Goal: Information Seeking & Learning: Learn about a topic

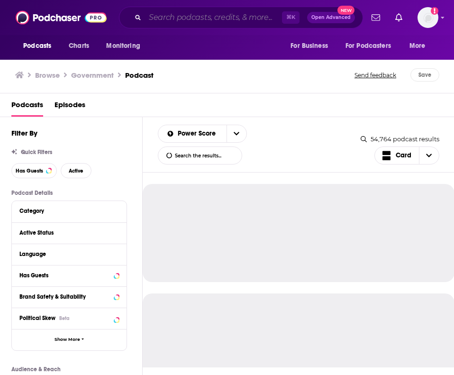
click at [154, 14] on input "Search podcasts, credits, & more..." at bounding box center [213, 17] width 137 height 15
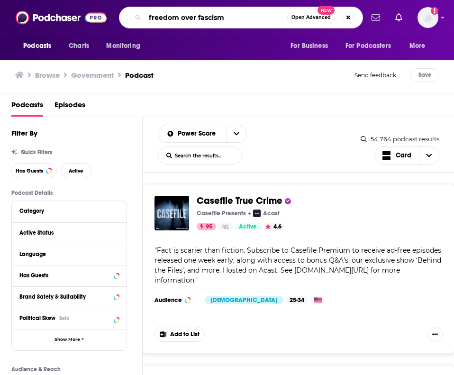
type input "freedom over fascism"
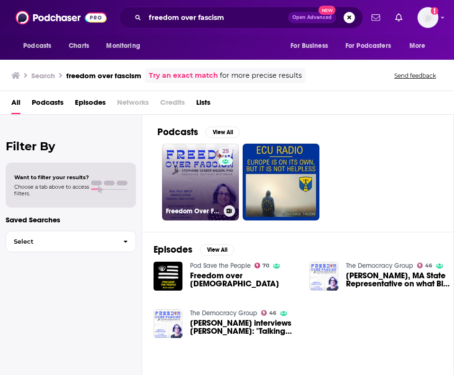
click at [196, 178] on link "25 Freedom Over Fascism" at bounding box center [200, 182] width 77 height 77
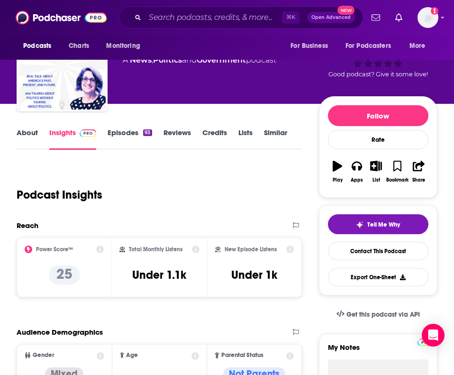
scroll to position [66, 0]
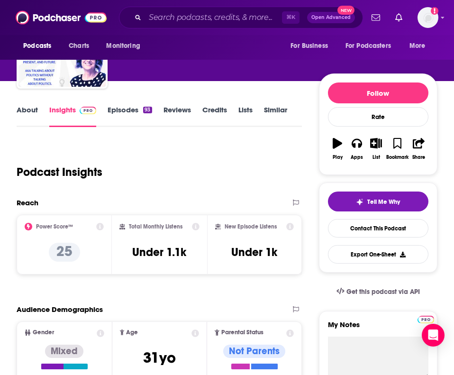
click at [32, 113] on link "About" at bounding box center [27, 116] width 21 height 22
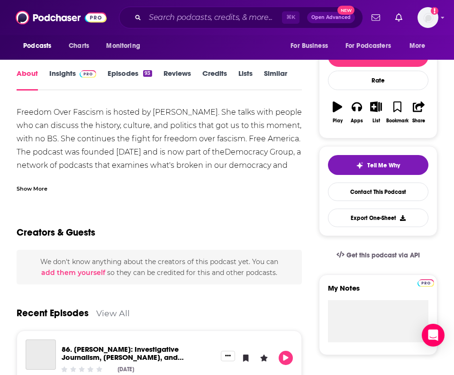
scroll to position [104, 0]
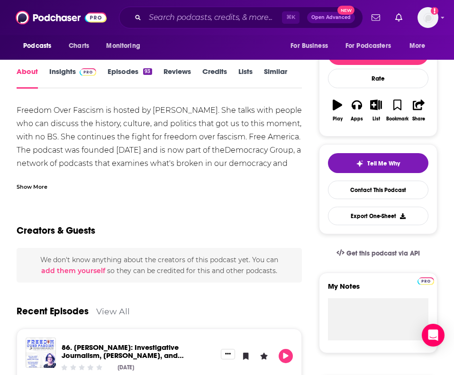
drag, startPoint x: 16, startPoint y: 164, endPoint x: 86, endPoint y: 168, distance: 70.2
click at [36, 185] on div "Show More" at bounding box center [32, 185] width 31 height 9
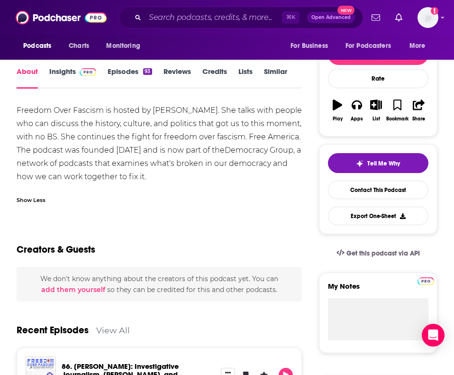
click at [123, 75] on link "Episodes 93" at bounding box center [130, 78] width 44 height 22
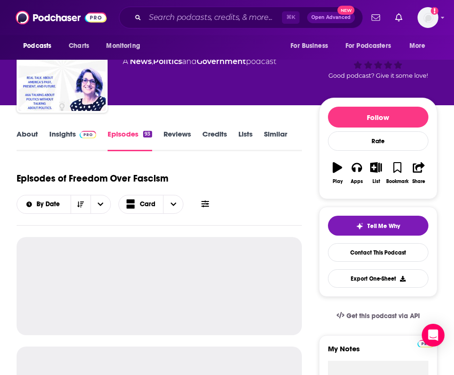
scroll to position [50, 0]
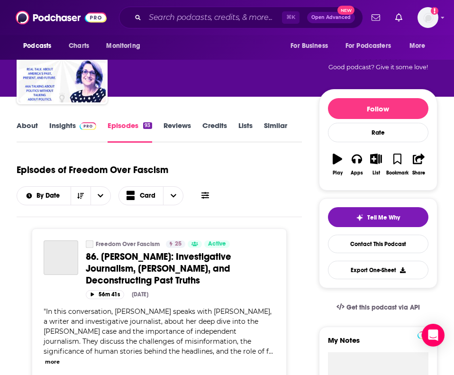
click at [63, 133] on link "Insights" at bounding box center [72, 132] width 47 height 22
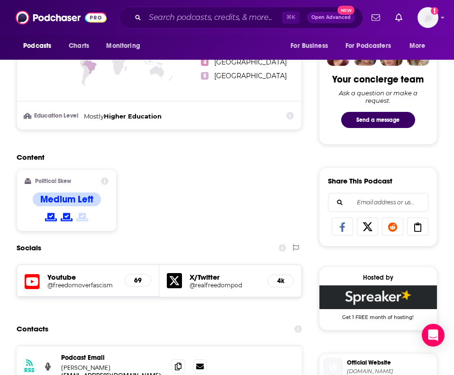
scroll to position [579, 0]
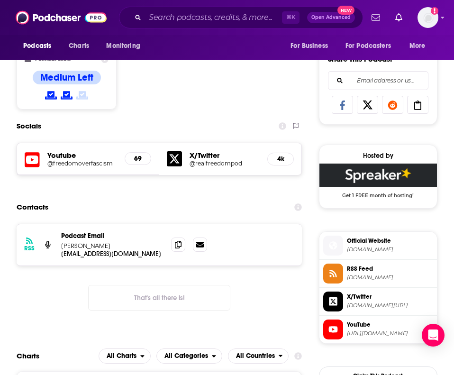
click at [206, 159] on h5 "X/Twitter" at bounding box center [225, 155] width 70 height 9
click at [178, 159] on icon at bounding box center [174, 158] width 15 height 15
